Goal: Information Seeking & Learning: Learn about a topic

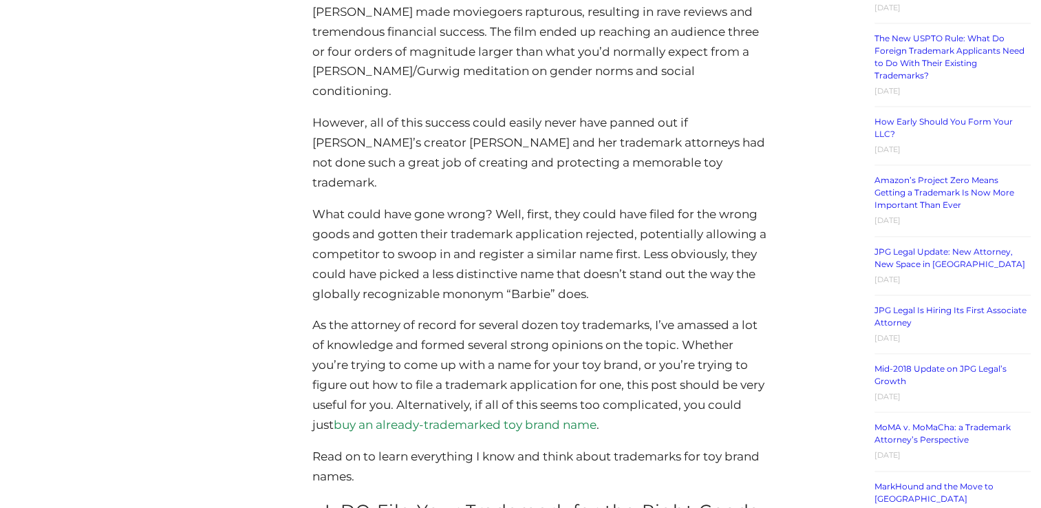
scroll to position [2063, 0]
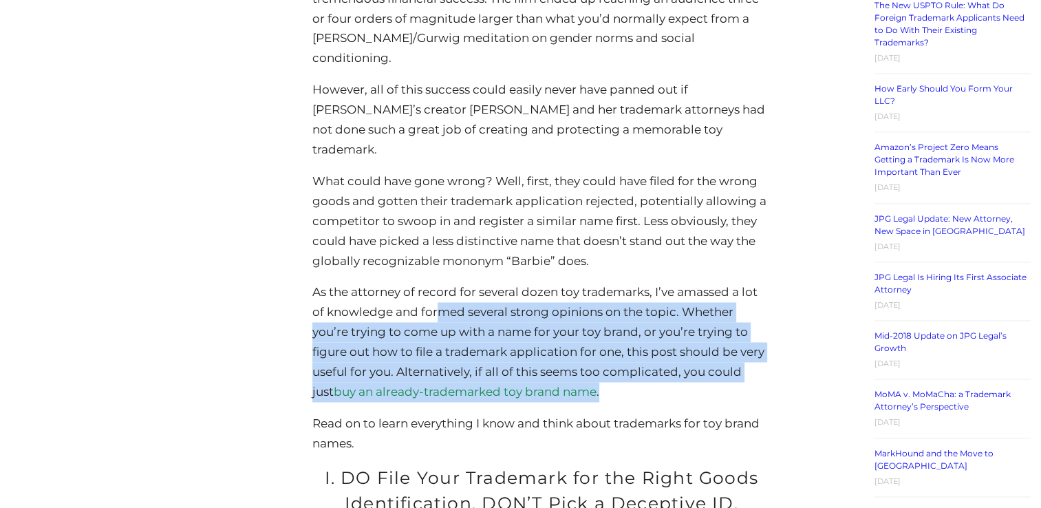
drag, startPoint x: 446, startPoint y: 274, endPoint x: 681, endPoint y: 354, distance: 248.4
click at [681, 354] on p "As the attorney of record for several dozen toy trademarks, I’ve amassed a lot …" at bounding box center [541, 341] width 458 height 119
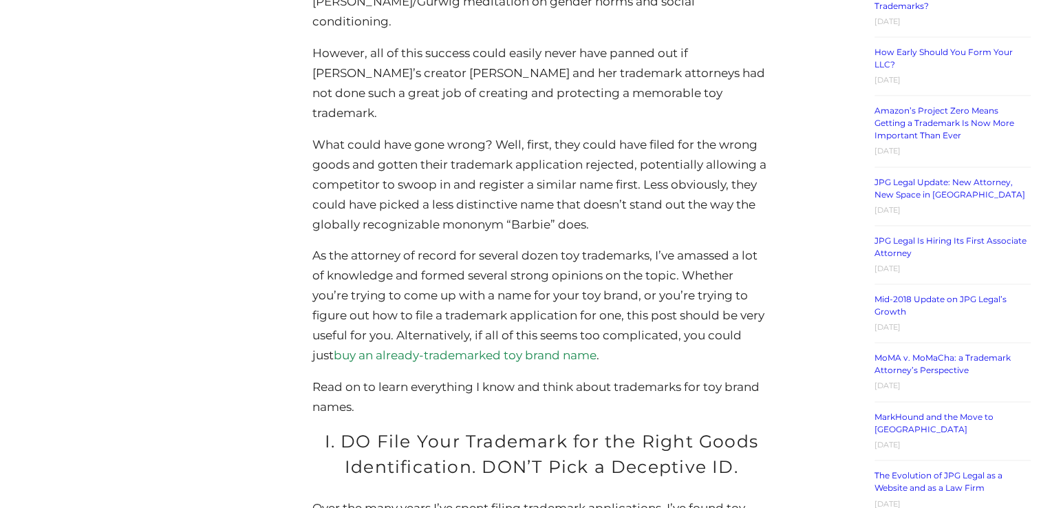
scroll to position [2132, 0]
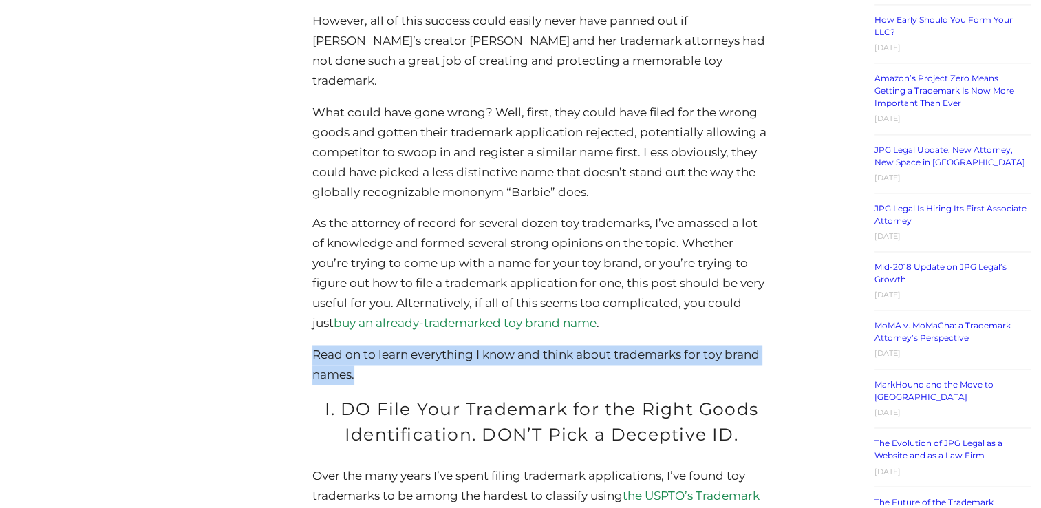
drag, startPoint x: 354, startPoint y: 334, endPoint x: 305, endPoint y: 318, distance: 51.5
drag, startPoint x: 305, startPoint y: 318, endPoint x: 253, endPoint y: 315, distance: 52.3
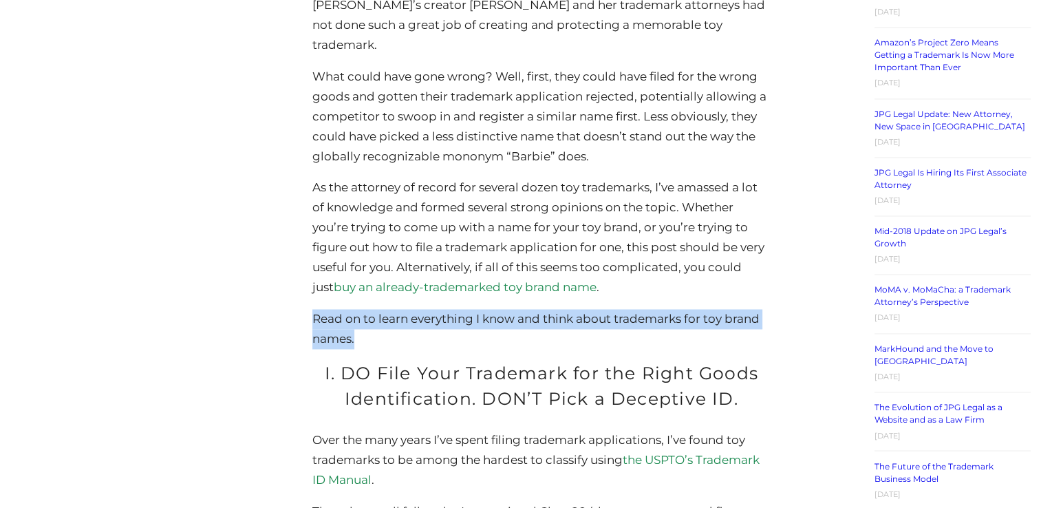
scroll to position [2201, 0]
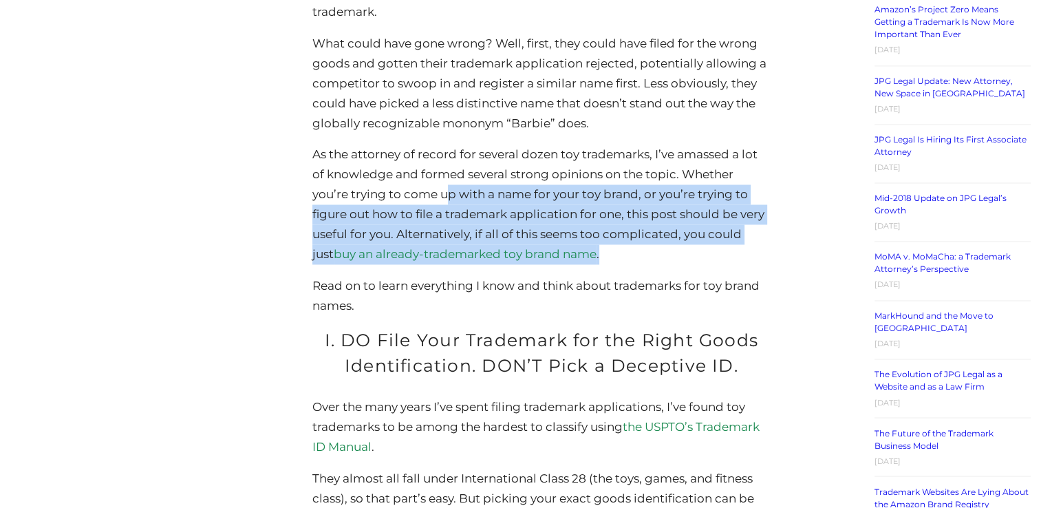
drag, startPoint x: 452, startPoint y: 155, endPoint x: 578, endPoint y: 210, distance: 137.4
click at [578, 210] on p "As the attorney of record for several dozen toy trademarks, I’ve amassed a lot …" at bounding box center [541, 203] width 458 height 119
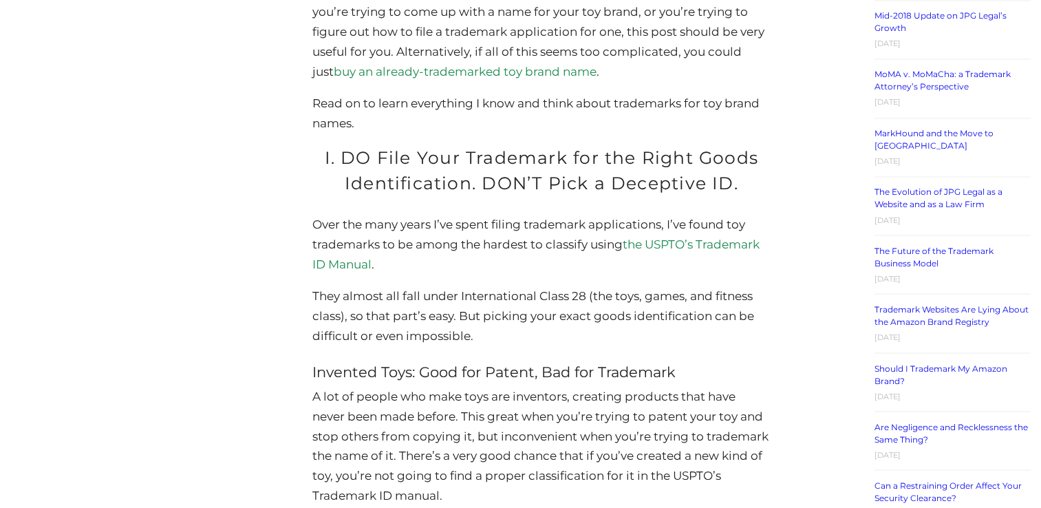
scroll to position [2407, 0]
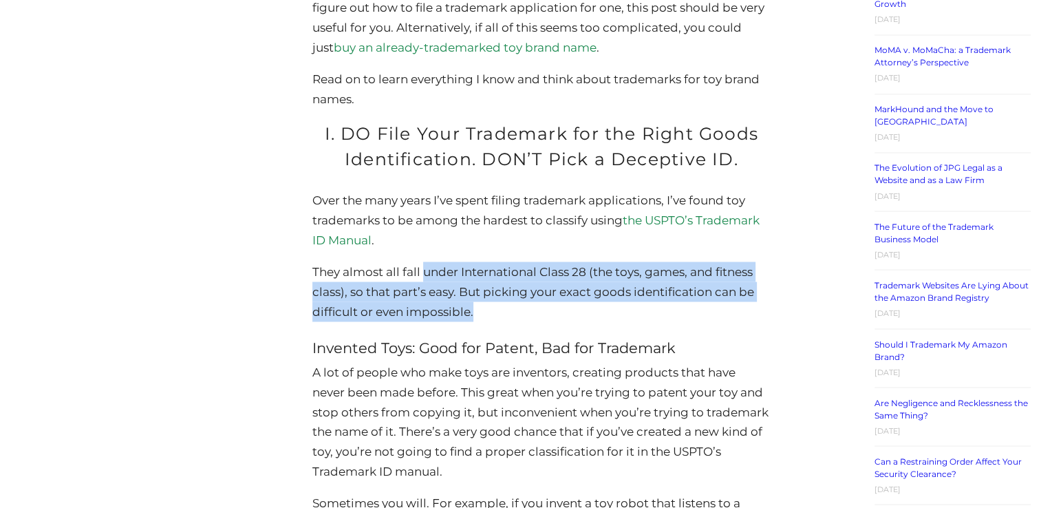
drag, startPoint x: 422, startPoint y: 235, endPoint x: 560, endPoint y: 270, distance: 141.8
click at [560, 270] on p "They almost all fall under International Class 28 (the toys, games, and fitness…" at bounding box center [541, 291] width 458 height 60
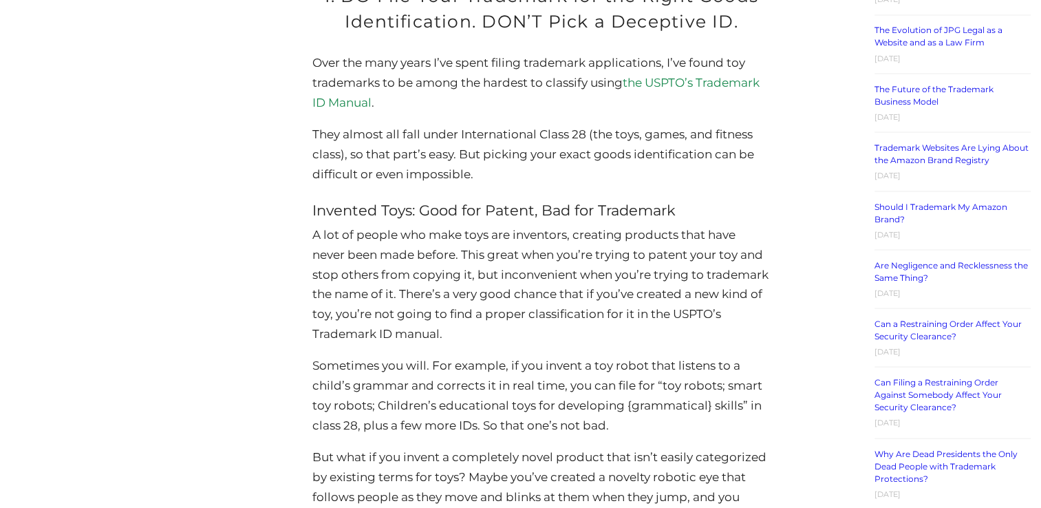
scroll to position [2614, 0]
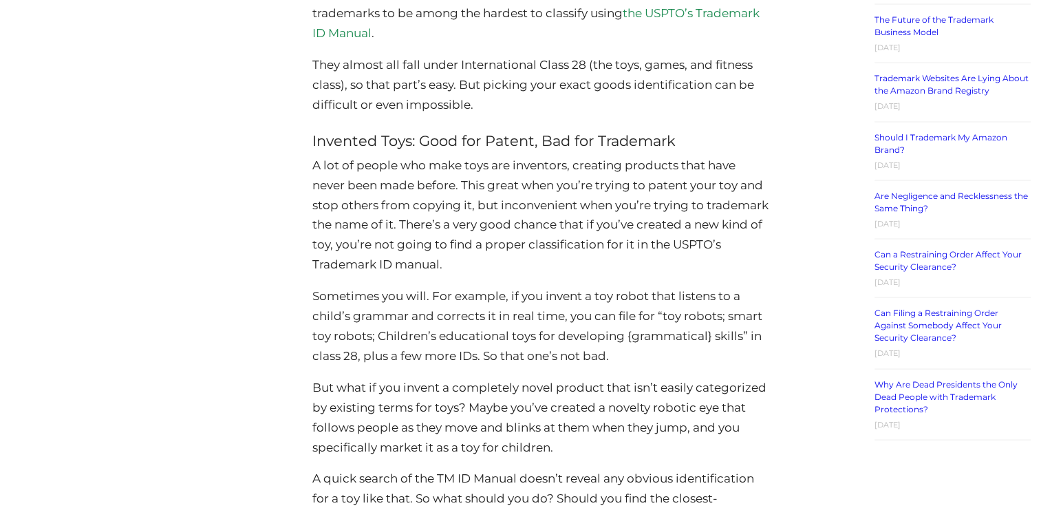
drag, startPoint x: 534, startPoint y: 278, endPoint x: 625, endPoint y: 310, distance: 96.8
click at [625, 310] on p "Sometimes you will. For example, if you invent a toy robot that listens to a ch…" at bounding box center [541, 326] width 458 height 80
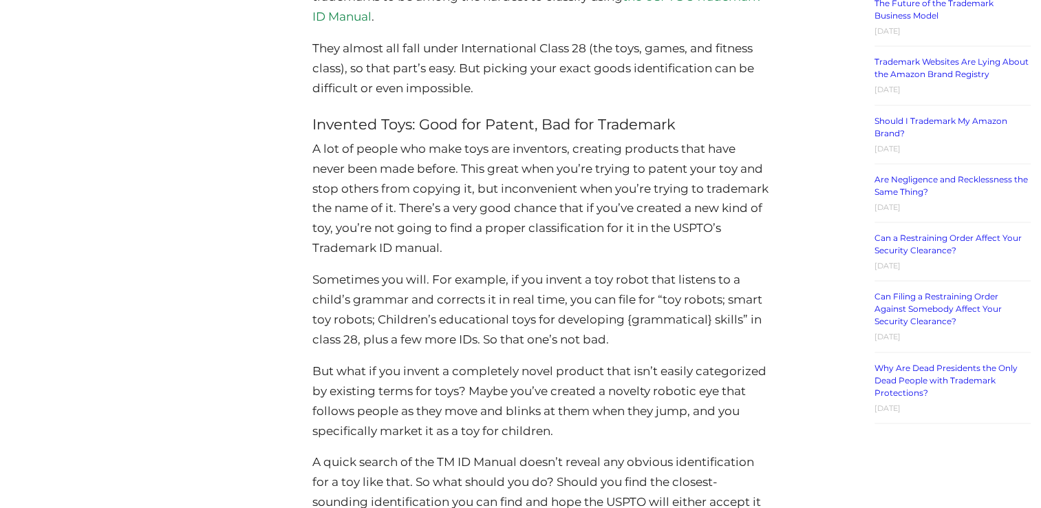
scroll to position [2682, 0]
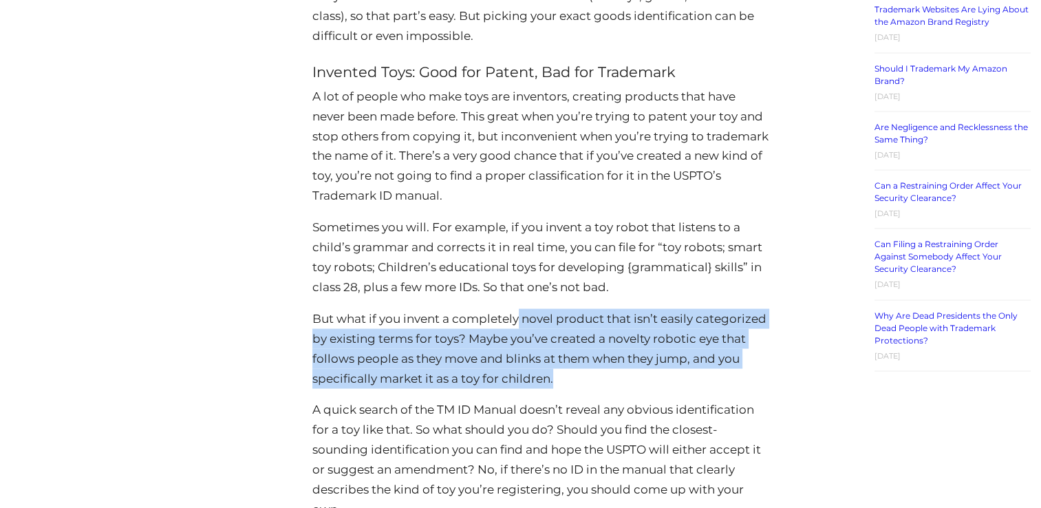
drag, startPoint x: 518, startPoint y: 276, endPoint x: 568, endPoint y: 337, distance: 79.2
click at [568, 337] on p "But what if you invent a completely novel product that isn’t easily categorized…" at bounding box center [541, 349] width 458 height 80
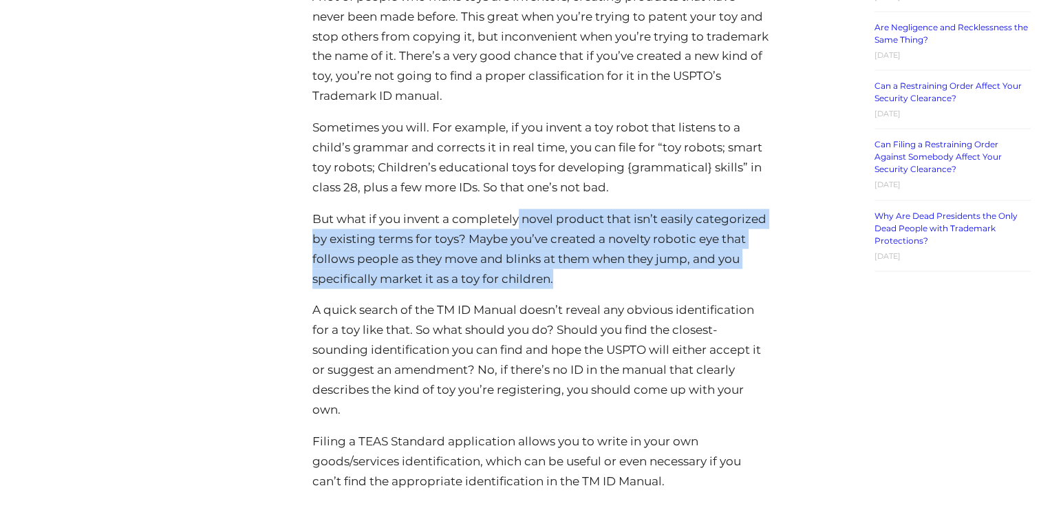
scroll to position [2820, 0]
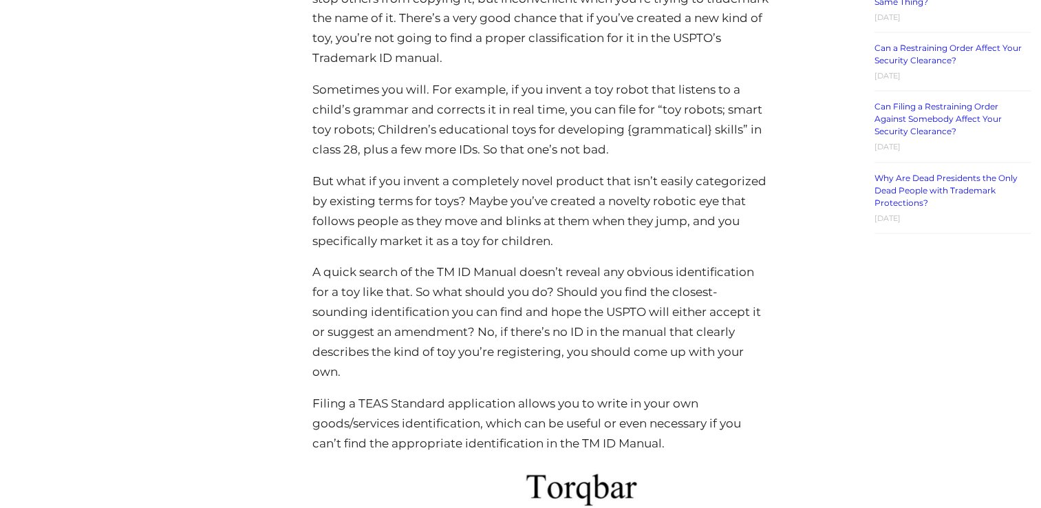
drag, startPoint x: 440, startPoint y: 274, endPoint x: 448, endPoint y: 265, distance: 11.7
click at [440, 272] on p "A quick search of the TM ID Manual doesn’t reveal any obvious identification fo…" at bounding box center [541, 321] width 458 height 119
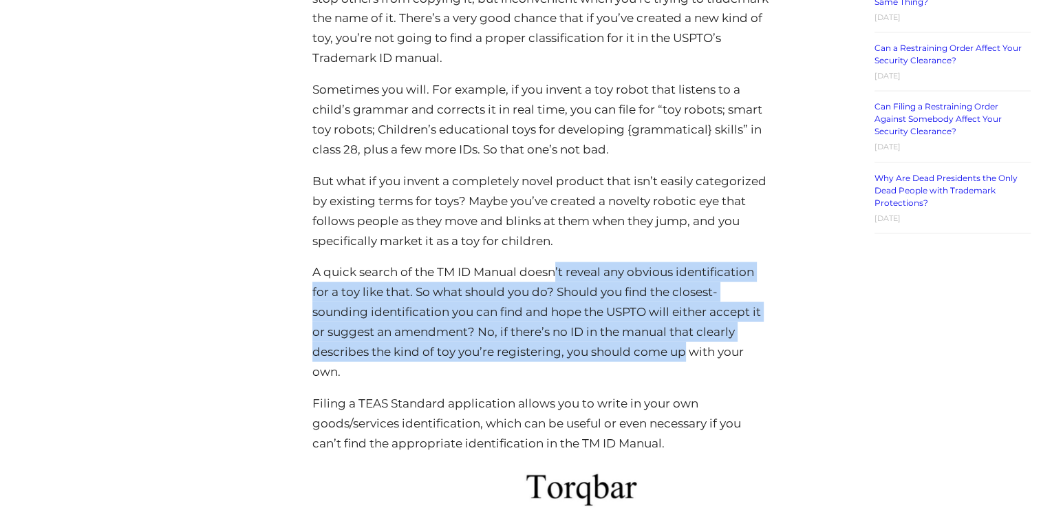
drag, startPoint x: 557, startPoint y: 232, endPoint x: 682, endPoint y: 319, distance: 152.3
click at [684, 319] on p "A quick search of the TM ID Manual doesn’t reveal any obvious identification fo…" at bounding box center [541, 321] width 458 height 119
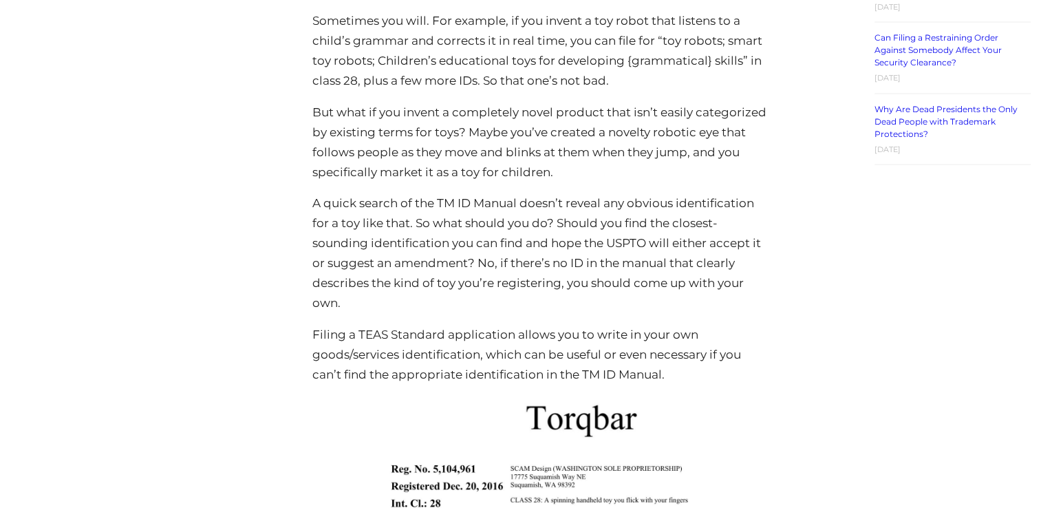
click at [444, 325] on p "Filing a TEAS Standard application allows you to write in your own goods/servic…" at bounding box center [541, 355] width 458 height 60
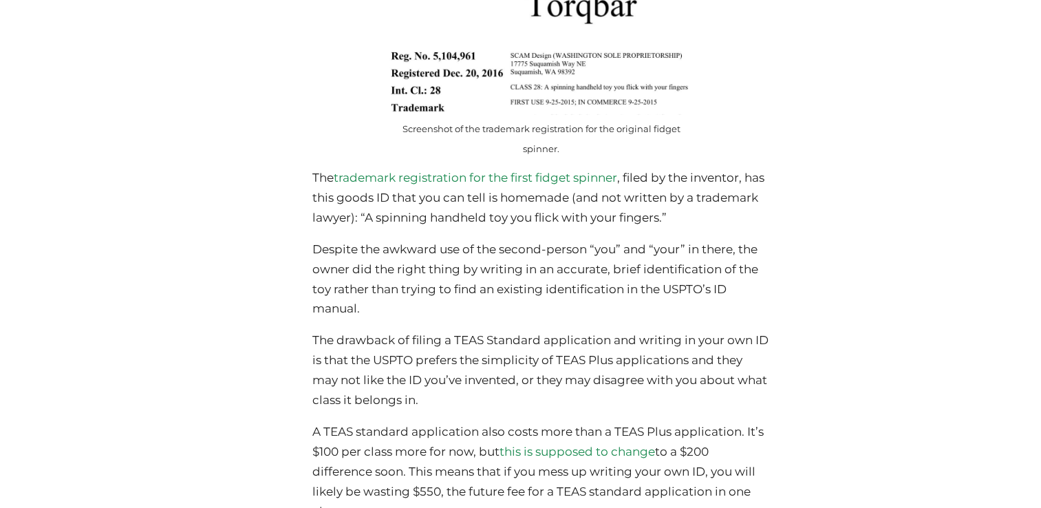
scroll to position [3370, 0]
